Goal: Task Accomplishment & Management: Complete application form

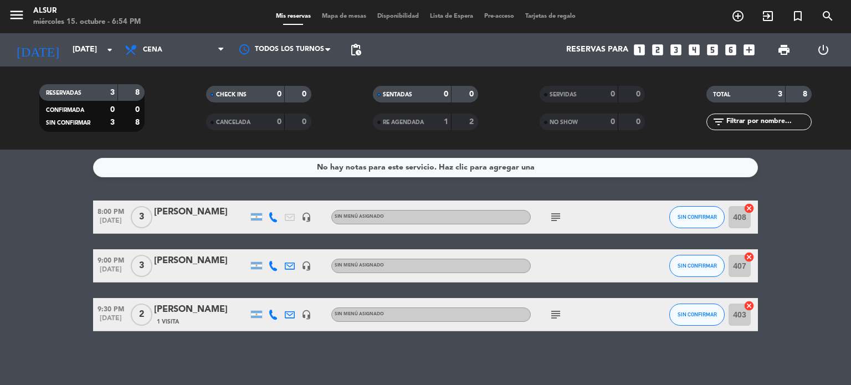
click at [655, 52] on icon "looks_two" at bounding box center [658, 50] width 14 height 14
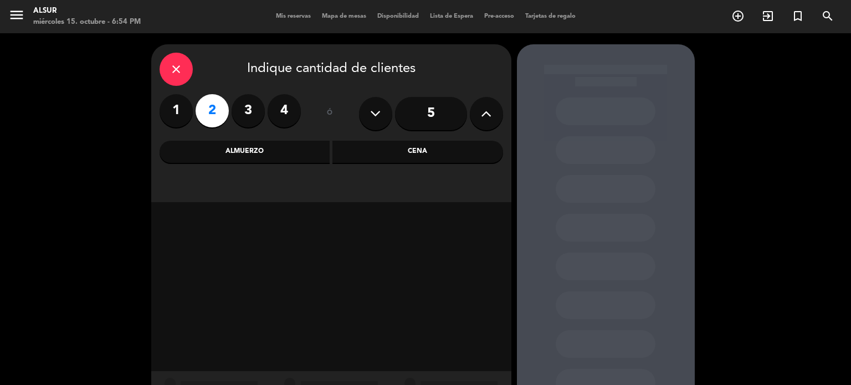
click at [395, 157] on div "Cena" at bounding box center [418, 152] width 171 height 22
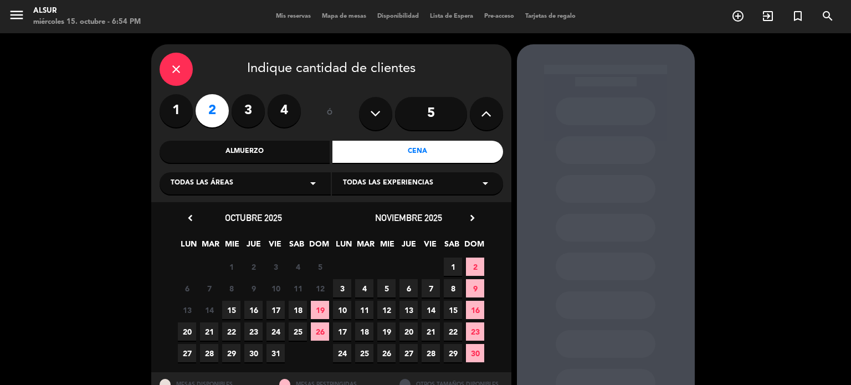
click at [227, 312] on span "15" at bounding box center [231, 310] width 18 height 18
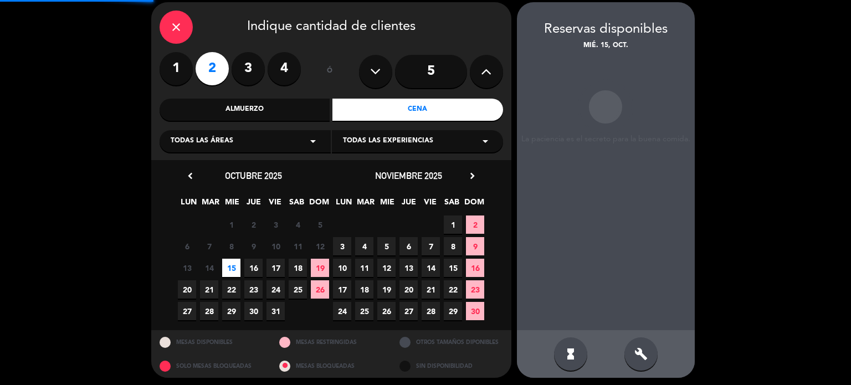
scroll to position [44, 0]
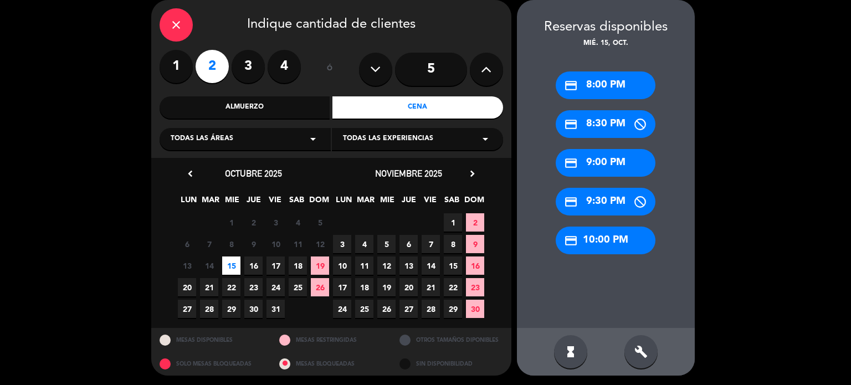
click at [579, 164] on div "credit_card 9:00 PM" at bounding box center [606, 163] width 100 height 28
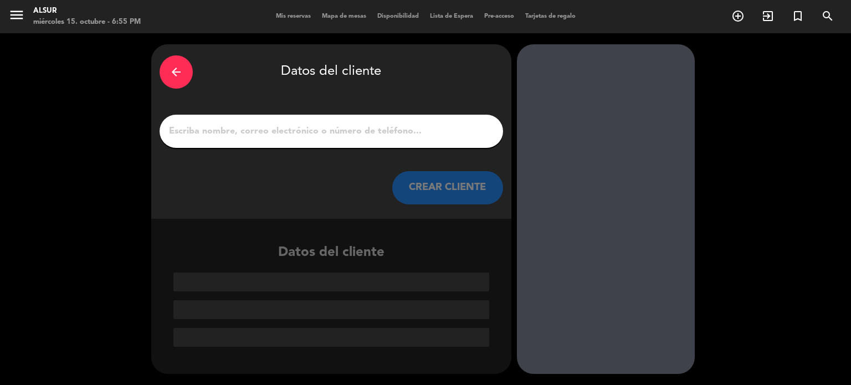
scroll to position [0, 0]
click at [355, 132] on input "1" at bounding box center [331, 132] width 327 height 16
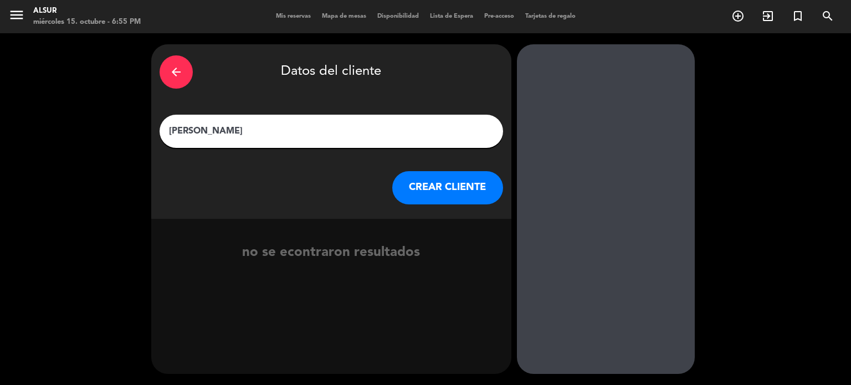
type input "[PERSON_NAME]"
click at [466, 192] on button "CREAR CLIENTE" at bounding box center [447, 187] width 111 height 33
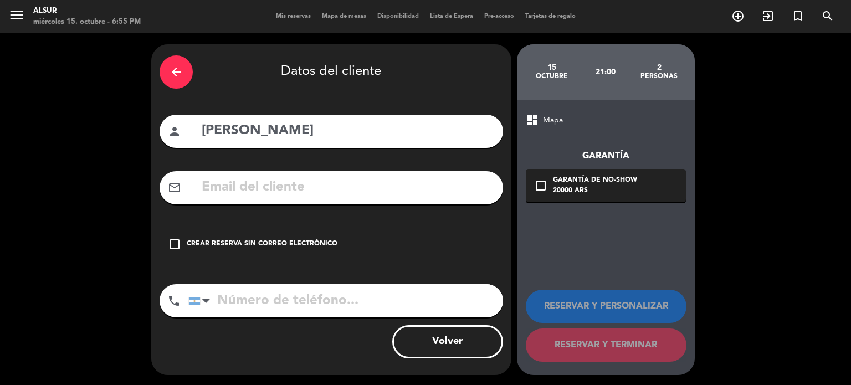
click at [273, 188] on input "text" at bounding box center [348, 187] width 294 height 23
paste input "[EMAIL_ADDRESS][DOMAIN_NAME]"
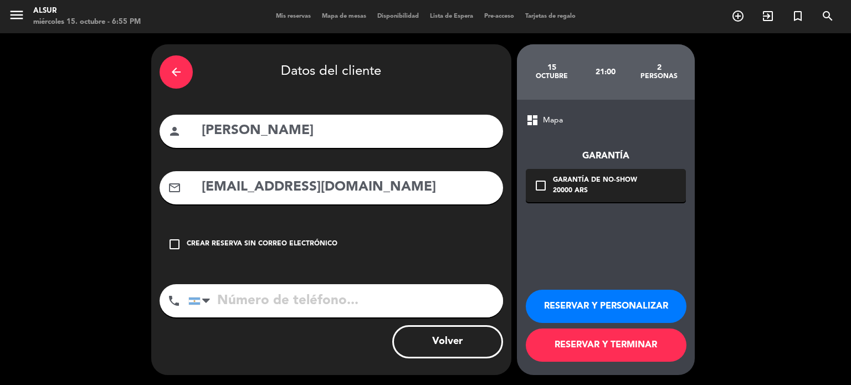
type input "[EMAIL_ADDRESS][DOMAIN_NAME]"
click at [270, 303] on input "tel" at bounding box center [345, 300] width 315 height 33
click at [290, 304] on input "tel" at bounding box center [345, 300] width 315 height 33
paste input "[PHONE_NUMBER]"
type input "[PHONE_NUMBER]"
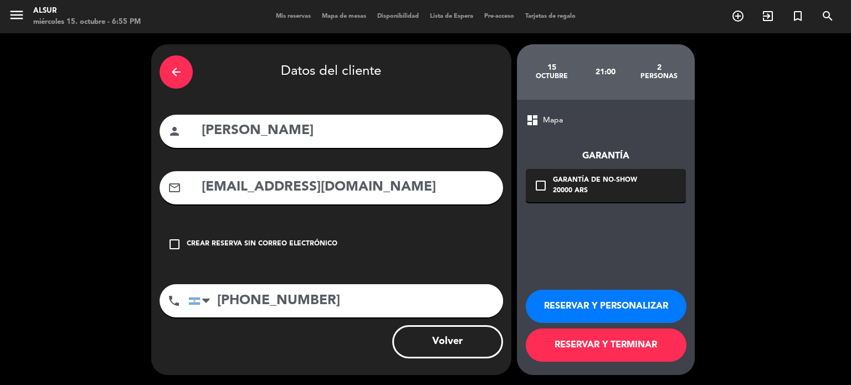
click at [581, 311] on button "RESERVAR Y PERSONALIZAR" at bounding box center [606, 306] width 161 height 33
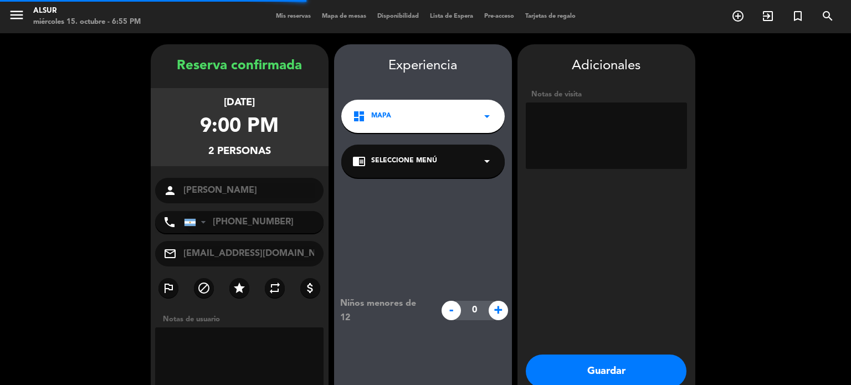
scroll to position [44, 0]
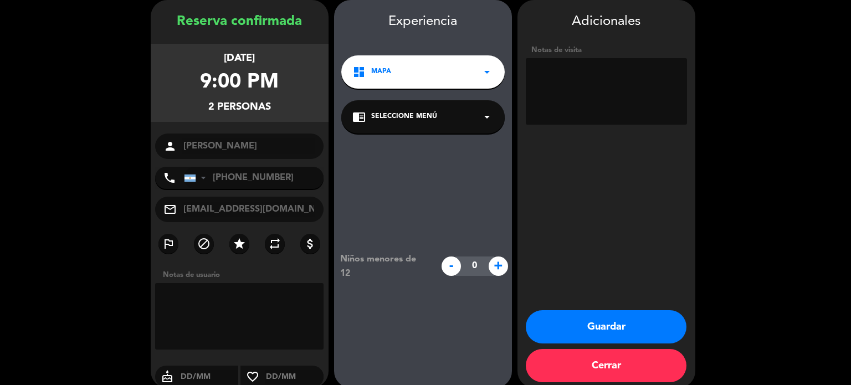
click at [221, 293] on textarea at bounding box center [239, 316] width 169 height 67
click at [610, 73] on textarea at bounding box center [606, 91] width 161 height 67
type textarea "C"
click at [206, 367] on div "cake" at bounding box center [197, 377] width 84 height 22
click at [210, 379] on input "text" at bounding box center [209, 377] width 59 height 14
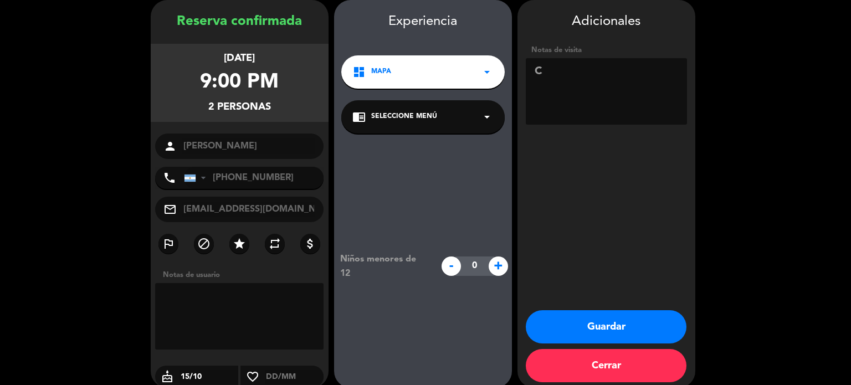
type input "15/10"
click at [603, 78] on textarea at bounding box center [606, 91] width 161 height 67
type textarea "1 celiaca"
click at [614, 331] on button "Guardar" at bounding box center [606, 326] width 161 height 33
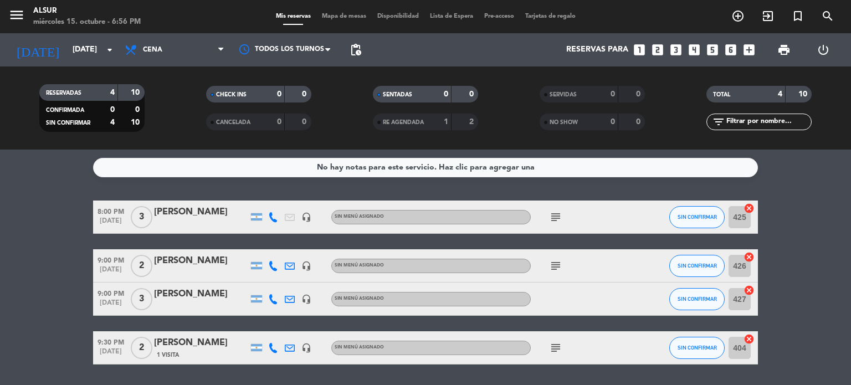
click at [558, 265] on icon "subject" at bounding box center [555, 265] width 13 height 13
click at [550, 270] on icon "subject" at bounding box center [555, 265] width 13 height 13
click at [609, 275] on div "subject 1 celiaca" at bounding box center [581, 265] width 100 height 33
click at [605, 274] on div "subject" at bounding box center [581, 265] width 100 height 33
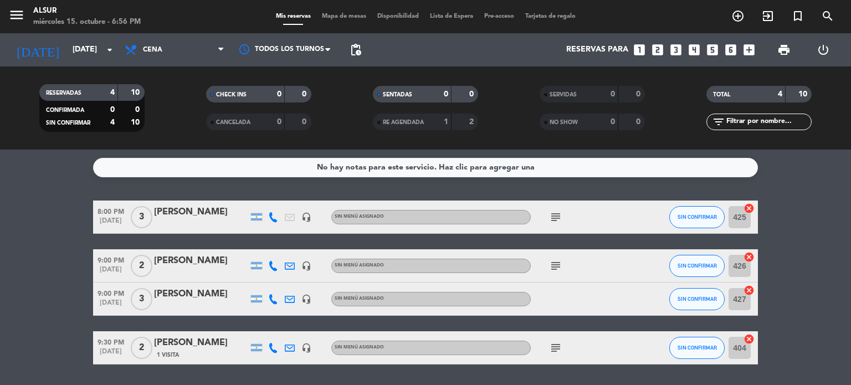
click at [567, 267] on div "subject" at bounding box center [581, 265] width 100 height 33
click at [546, 265] on div "subject" at bounding box center [581, 265] width 100 height 33
click at [542, 265] on div "subject" at bounding box center [581, 265] width 100 height 33
click at [317, 263] on div at bounding box center [323, 265] width 17 height 33
click at [202, 270] on div at bounding box center [201, 273] width 94 height 9
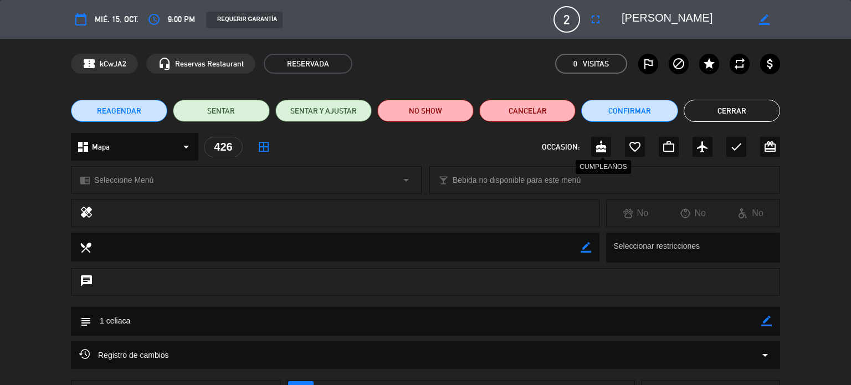
click at [604, 152] on icon "cake" at bounding box center [601, 146] width 13 height 13
click at [738, 105] on button "Cerrar" at bounding box center [732, 111] width 96 height 22
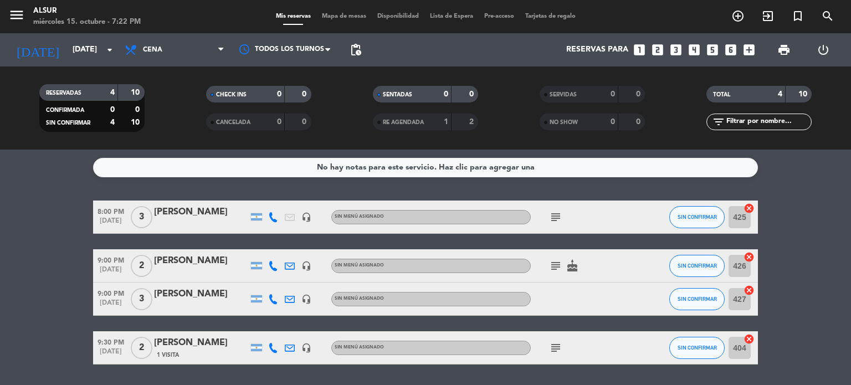
scroll to position [34, 0]
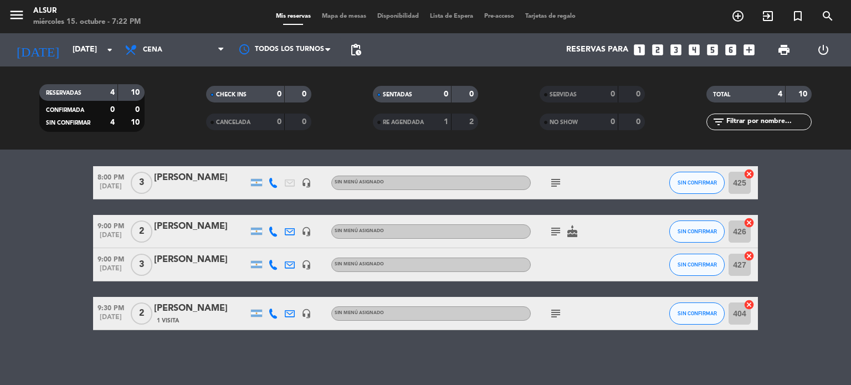
click at [553, 228] on icon "subject" at bounding box center [555, 231] width 13 height 13
click at [84, 278] on bookings-row "8:00 PM [DATE] 3 [PERSON_NAME] headset_mic Sin menú asignado subject SIN CONFIR…" at bounding box center [425, 248] width 851 height 164
click at [728, 50] on icon "looks_6" at bounding box center [731, 50] width 14 height 14
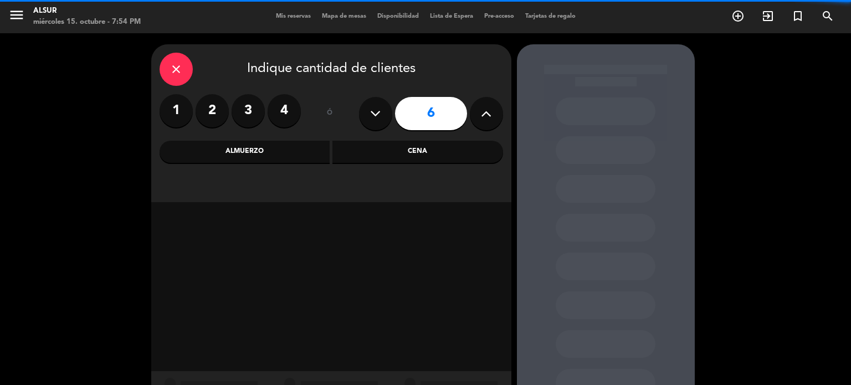
click at [406, 154] on div "Cena" at bounding box center [418, 152] width 171 height 22
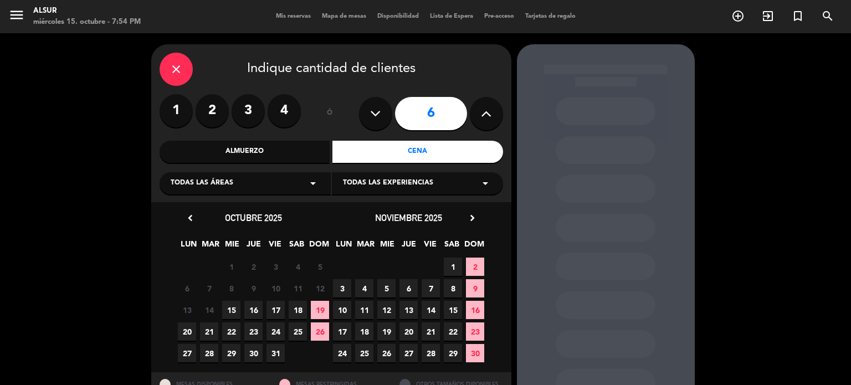
click at [230, 308] on span "15" at bounding box center [231, 310] width 18 height 18
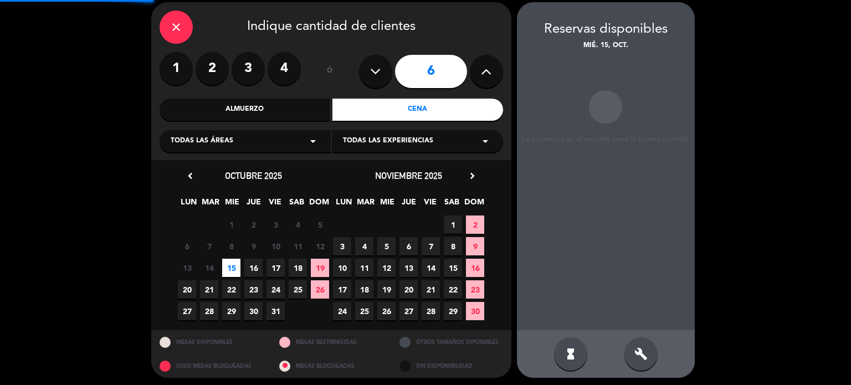
scroll to position [44, 0]
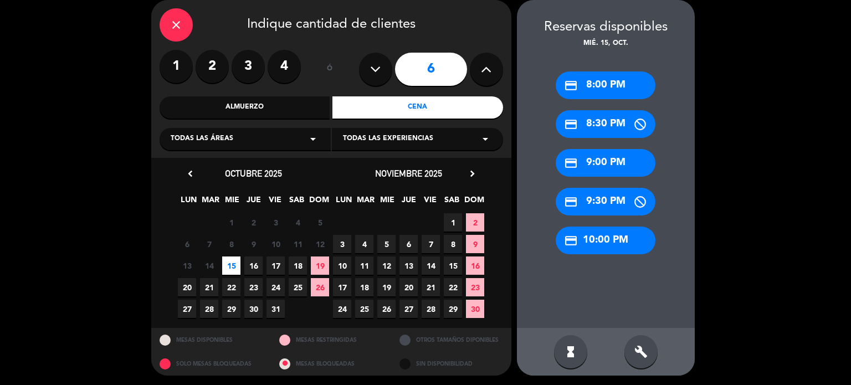
click at [600, 166] on div "credit_card 9:00 PM" at bounding box center [606, 163] width 100 height 28
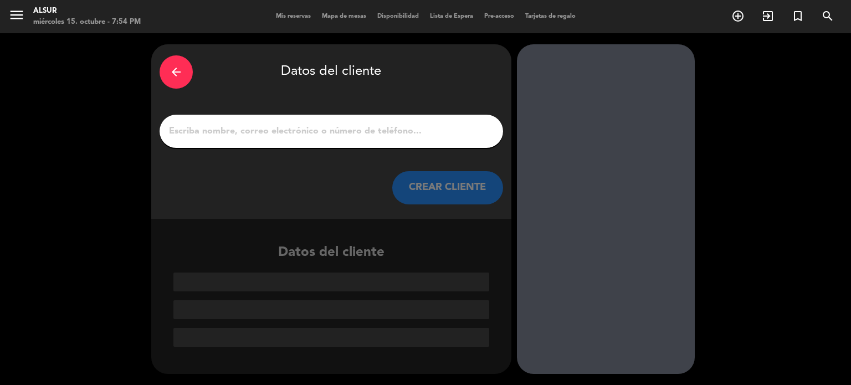
scroll to position [0, 0]
click at [299, 132] on input "1" at bounding box center [331, 132] width 327 height 16
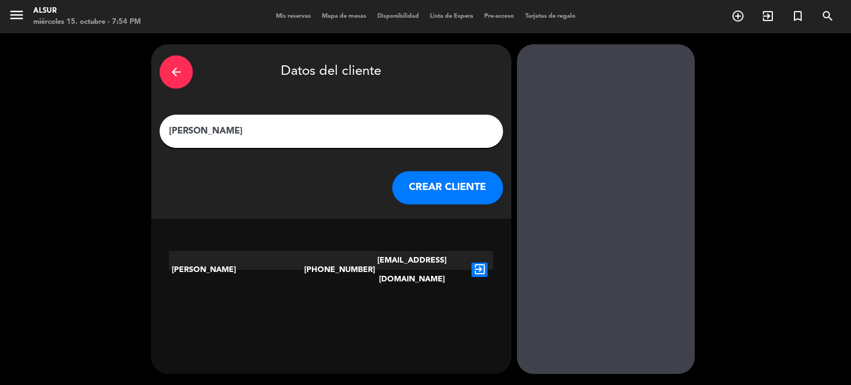
type input "[PERSON_NAME]"
click at [471, 255] on div "exit_to_app" at bounding box center [479, 270] width 27 height 38
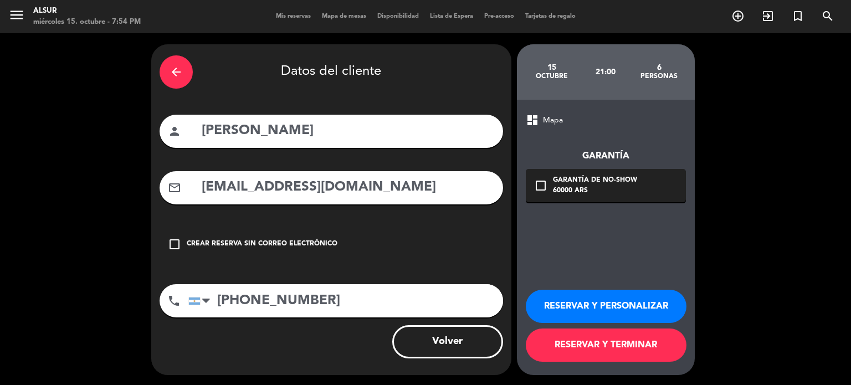
click at [649, 313] on button "RESERVAR Y PERSONALIZAR" at bounding box center [606, 306] width 161 height 33
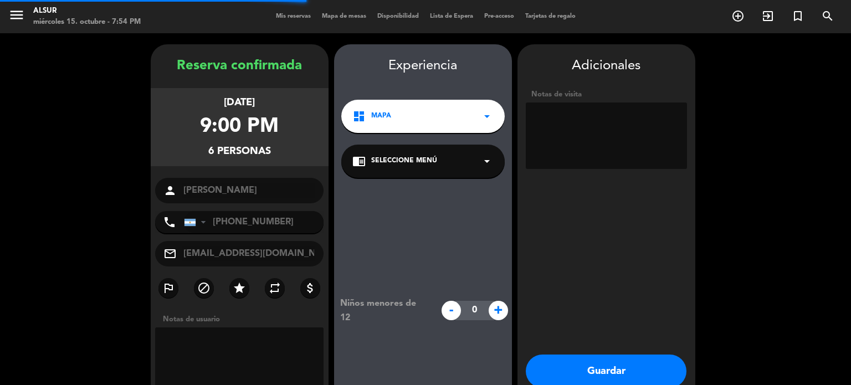
scroll to position [44, 0]
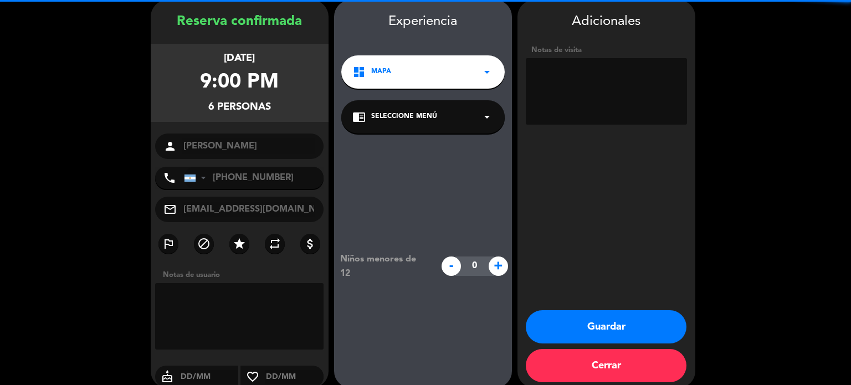
click at [619, 106] on textarea at bounding box center [606, 91] width 161 height 67
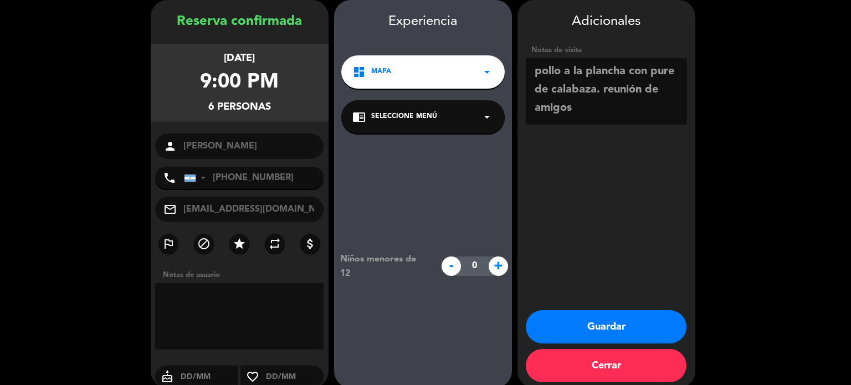
type textarea "pollo a la plancha con pure de calabaza. reunión de amigos"
click at [607, 328] on button "Guardar" at bounding box center [606, 326] width 161 height 33
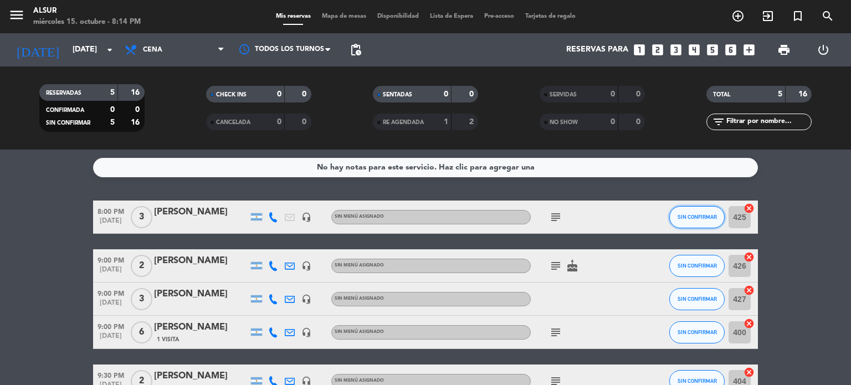
click at [679, 214] on span "SIN CONFIRMAR" at bounding box center [697, 217] width 39 height 6
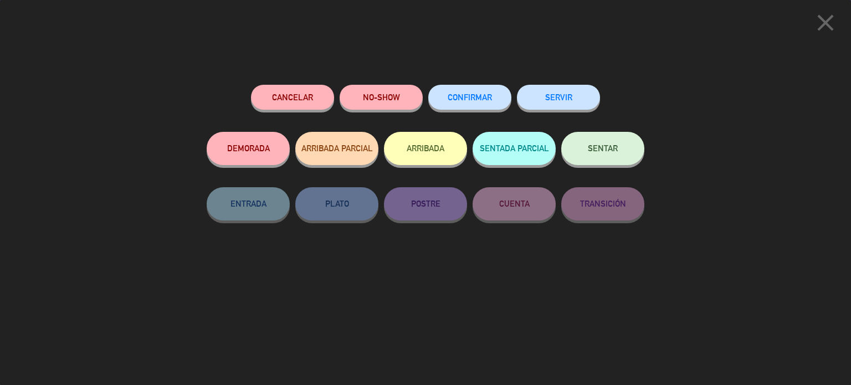
click at [594, 146] on span "SENTAR" at bounding box center [603, 148] width 30 height 9
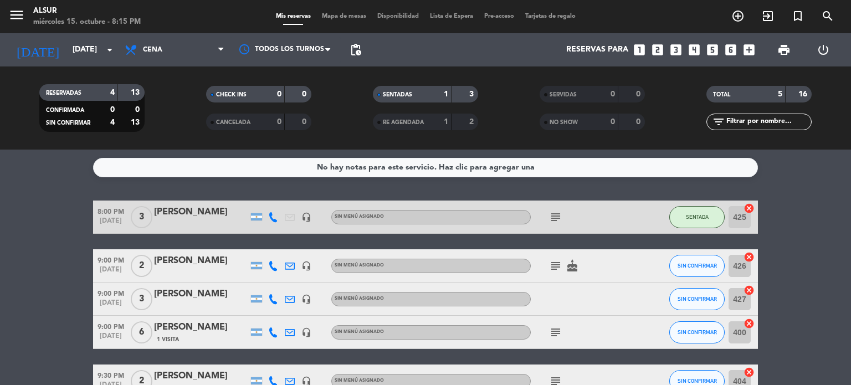
click at [571, 261] on icon "cake" at bounding box center [572, 265] width 13 height 13
click at [19, 257] on bookings-row "8:00 PM [DATE] 3 [PERSON_NAME] headset_mic Sin menú asignado subject SENTADA 42…" at bounding box center [425, 299] width 851 height 197
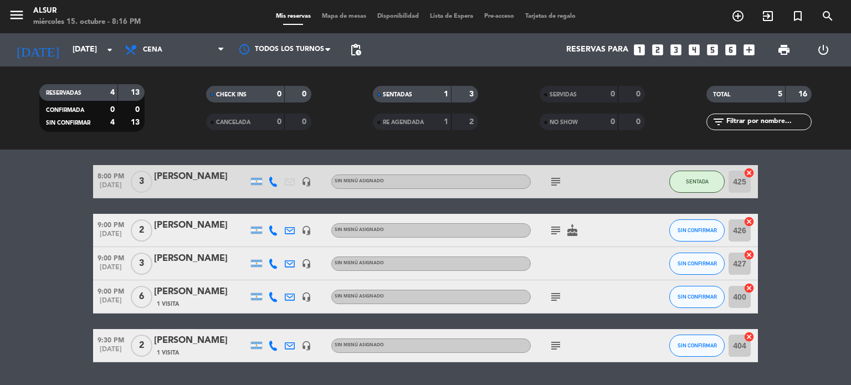
scroll to position [68, 0]
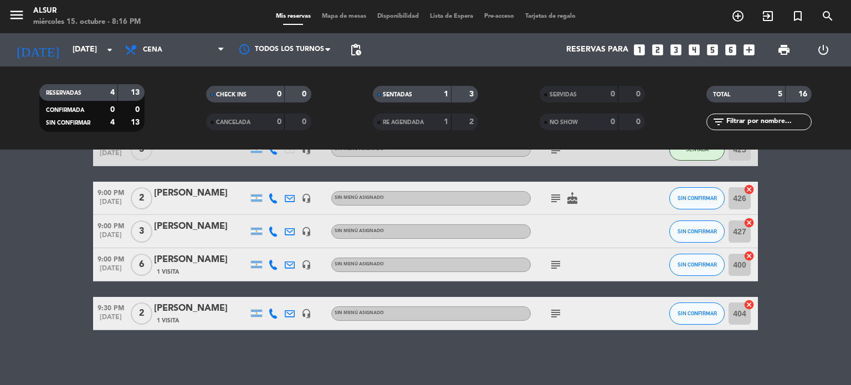
click at [545, 269] on div "subject" at bounding box center [581, 264] width 100 height 33
click at [555, 267] on icon "subject" at bounding box center [555, 264] width 13 height 13
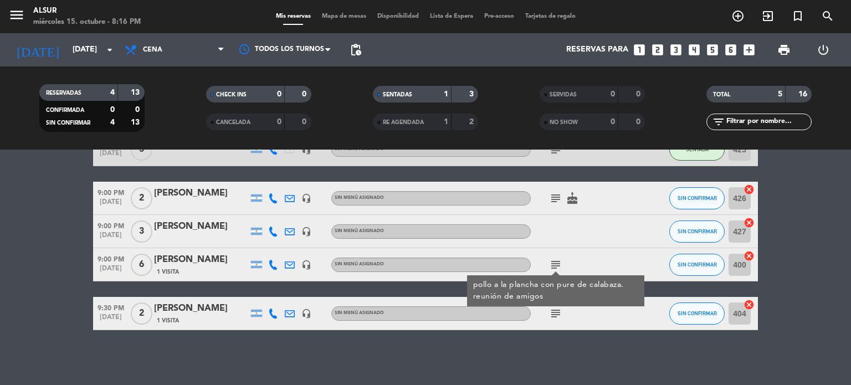
click at [99, 233] on span "[DATE]" at bounding box center [110, 238] width 35 height 13
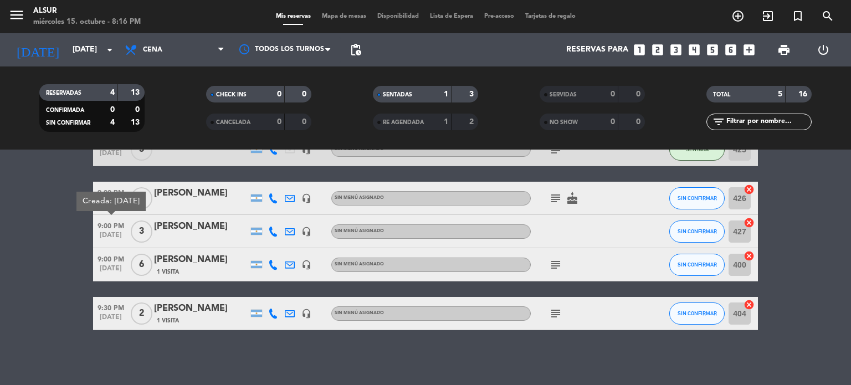
click at [3, 220] on bookings-row "8:00 PM [DATE] 3 [PERSON_NAME] headset_mic Sin menú asignado subject SENTADA 42…" at bounding box center [425, 231] width 851 height 197
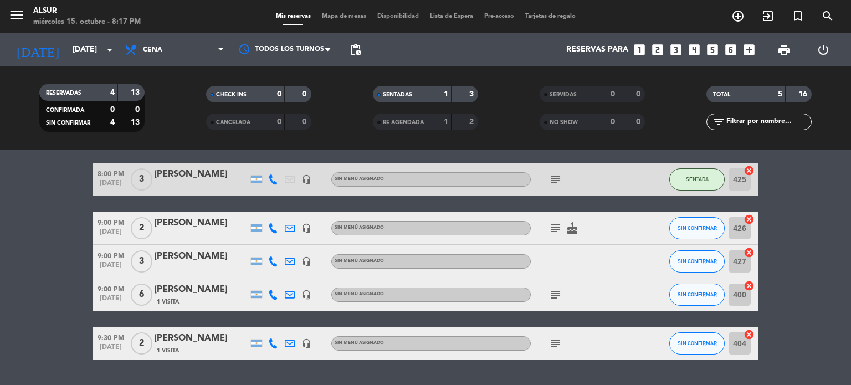
scroll to position [12, 0]
